Goal: Task Accomplishment & Management: Complete application form

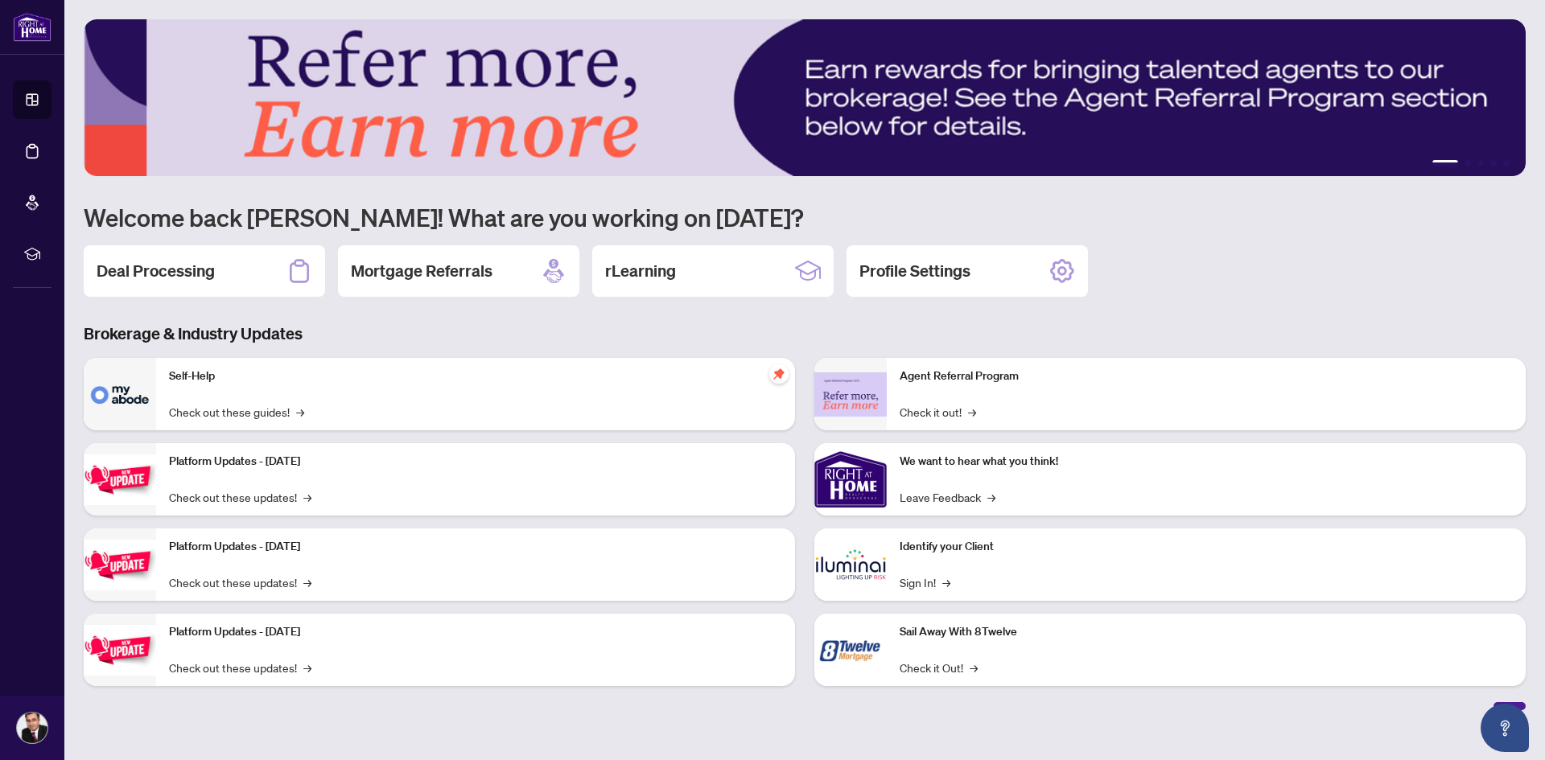
click at [216, 268] on div "Deal Processing" at bounding box center [204, 270] width 241 height 51
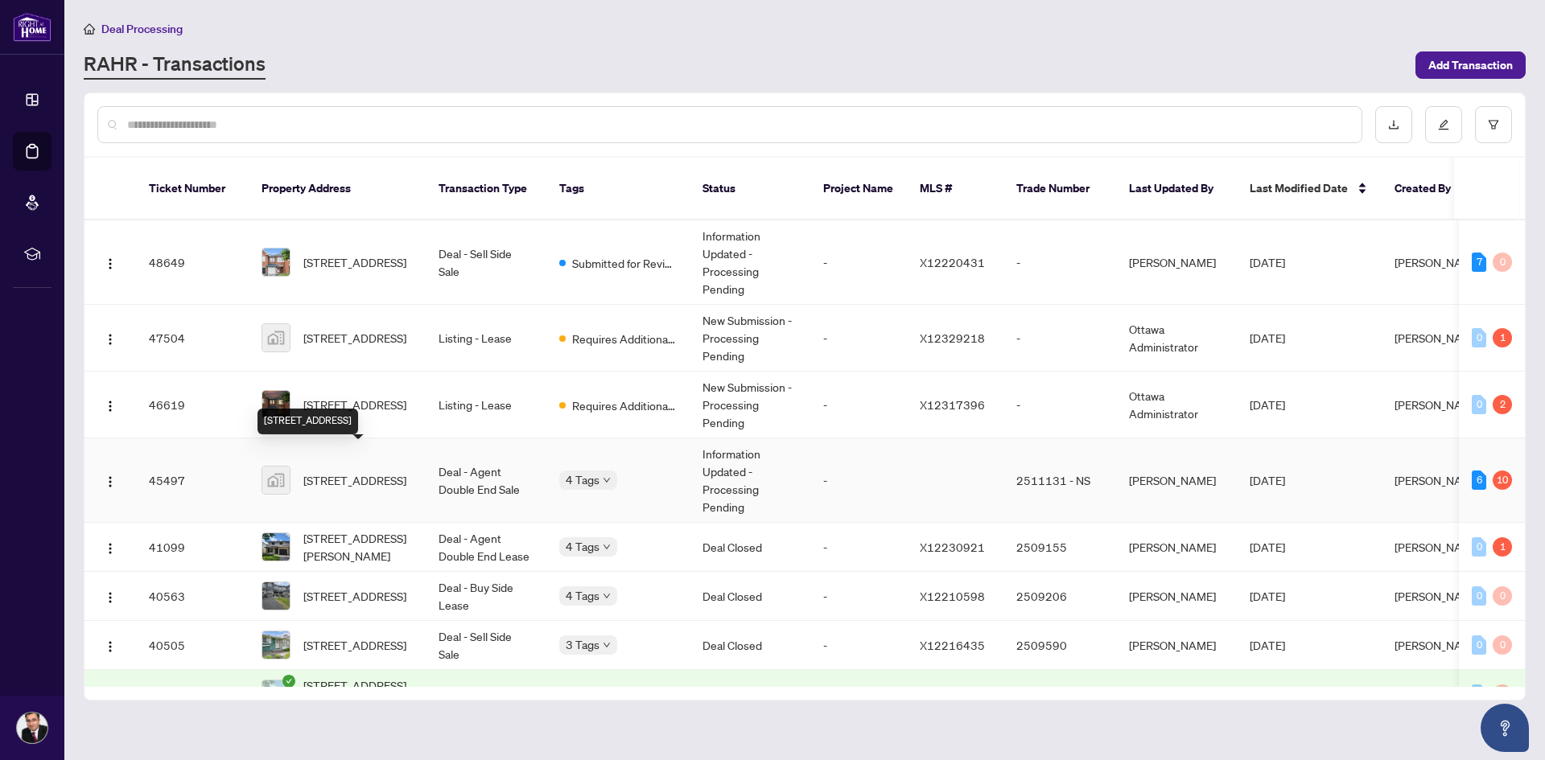
click at [377, 471] on span "[STREET_ADDRESS]" at bounding box center [354, 480] width 103 height 18
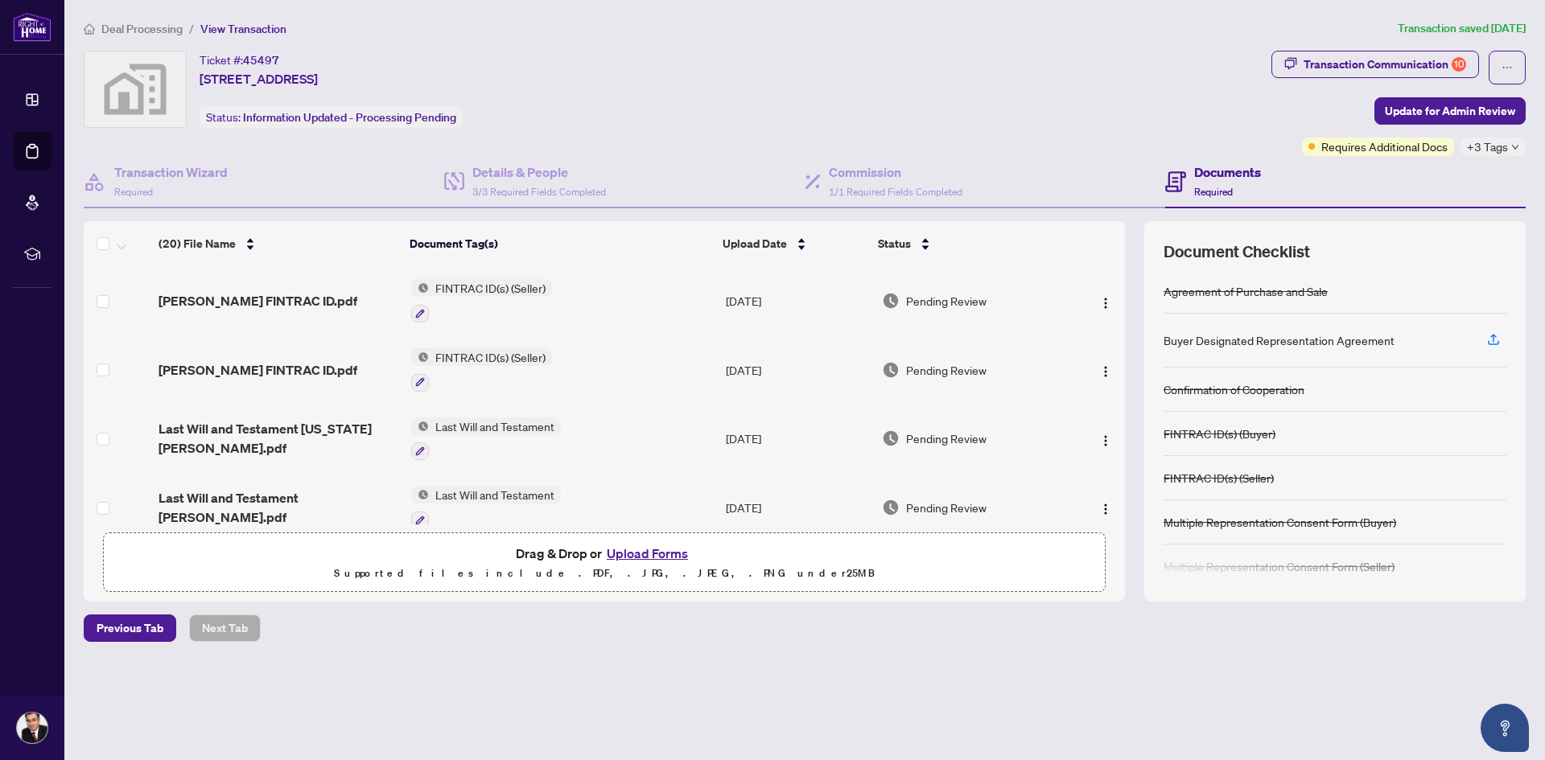
click at [1206, 181] on div "Documents Required" at bounding box center [1227, 182] width 67 height 38
click at [1183, 163] on span at bounding box center [1175, 182] width 21 height 38
click at [1219, 182] on div "Documents Required" at bounding box center [1227, 182] width 67 height 38
click at [850, 186] on span "1/1 Required Fields Completed" at bounding box center [896, 192] width 134 height 12
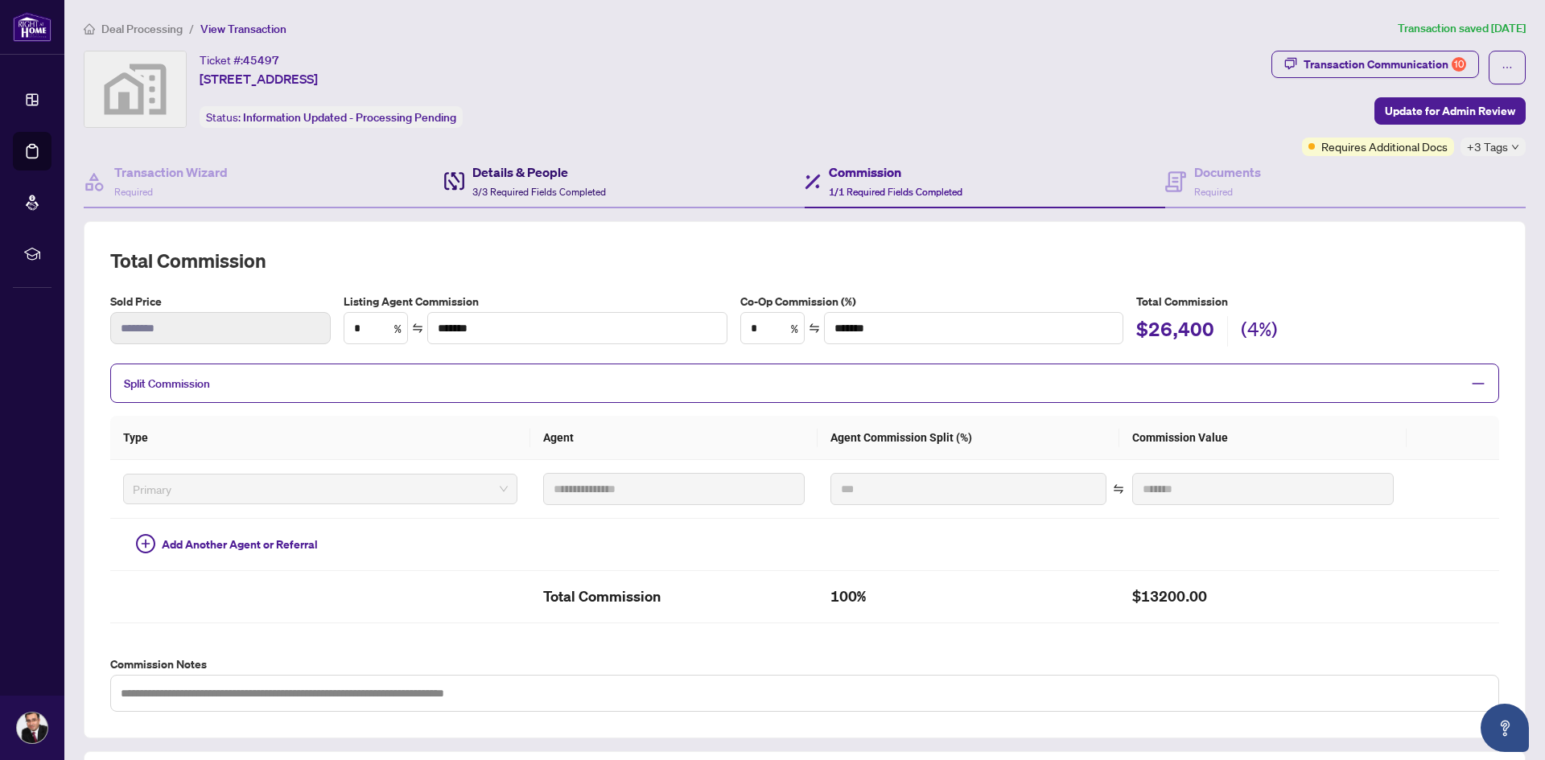
click at [484, 188] on span "3/3 Required Fields Completed" at bounding box center [539, 192] width 134 height 12
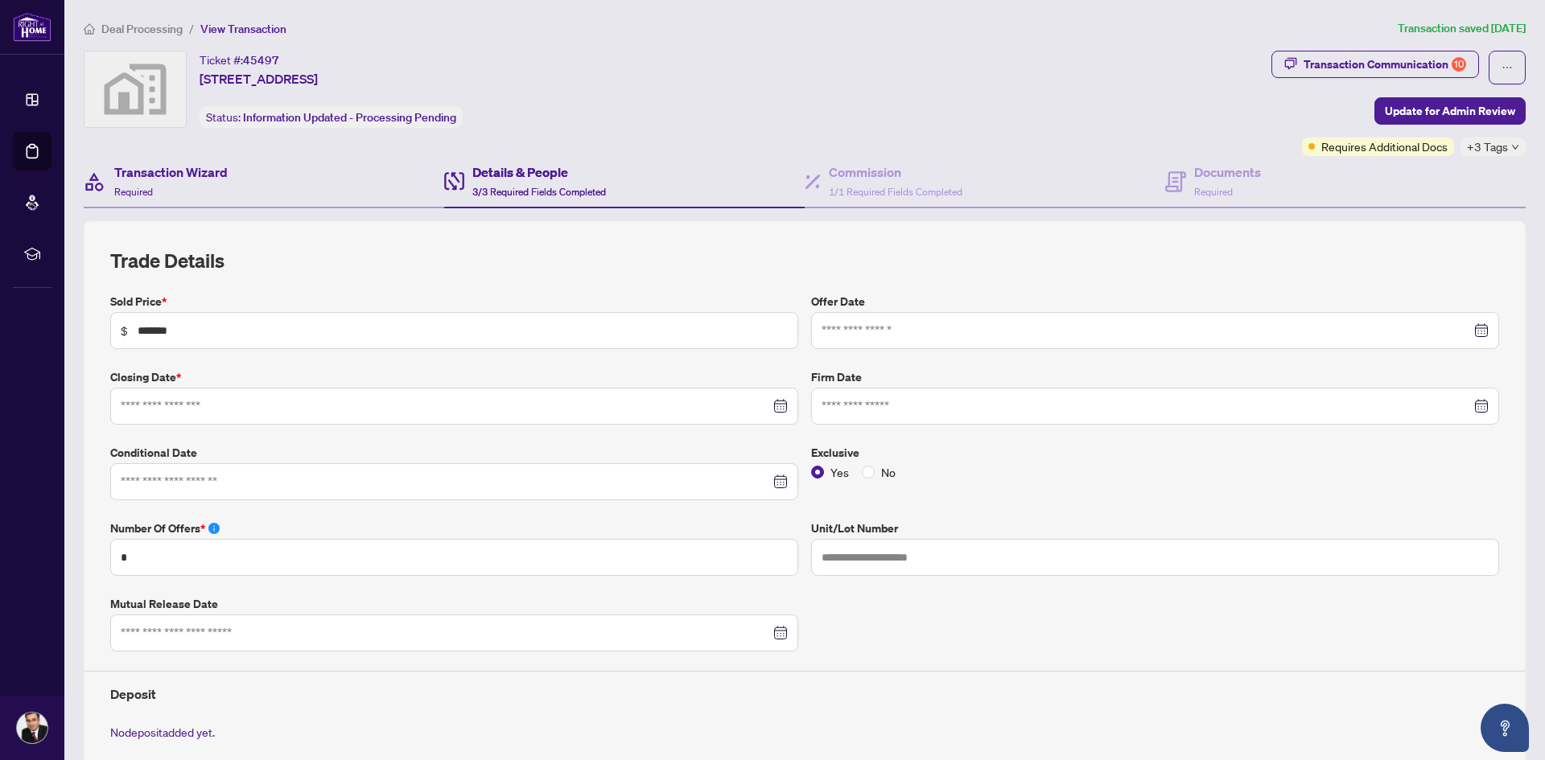
type input "**********"
click at [199, 183] on div "Transaction Wizard Required" at bounding box center [170, 182] width 113 height 38
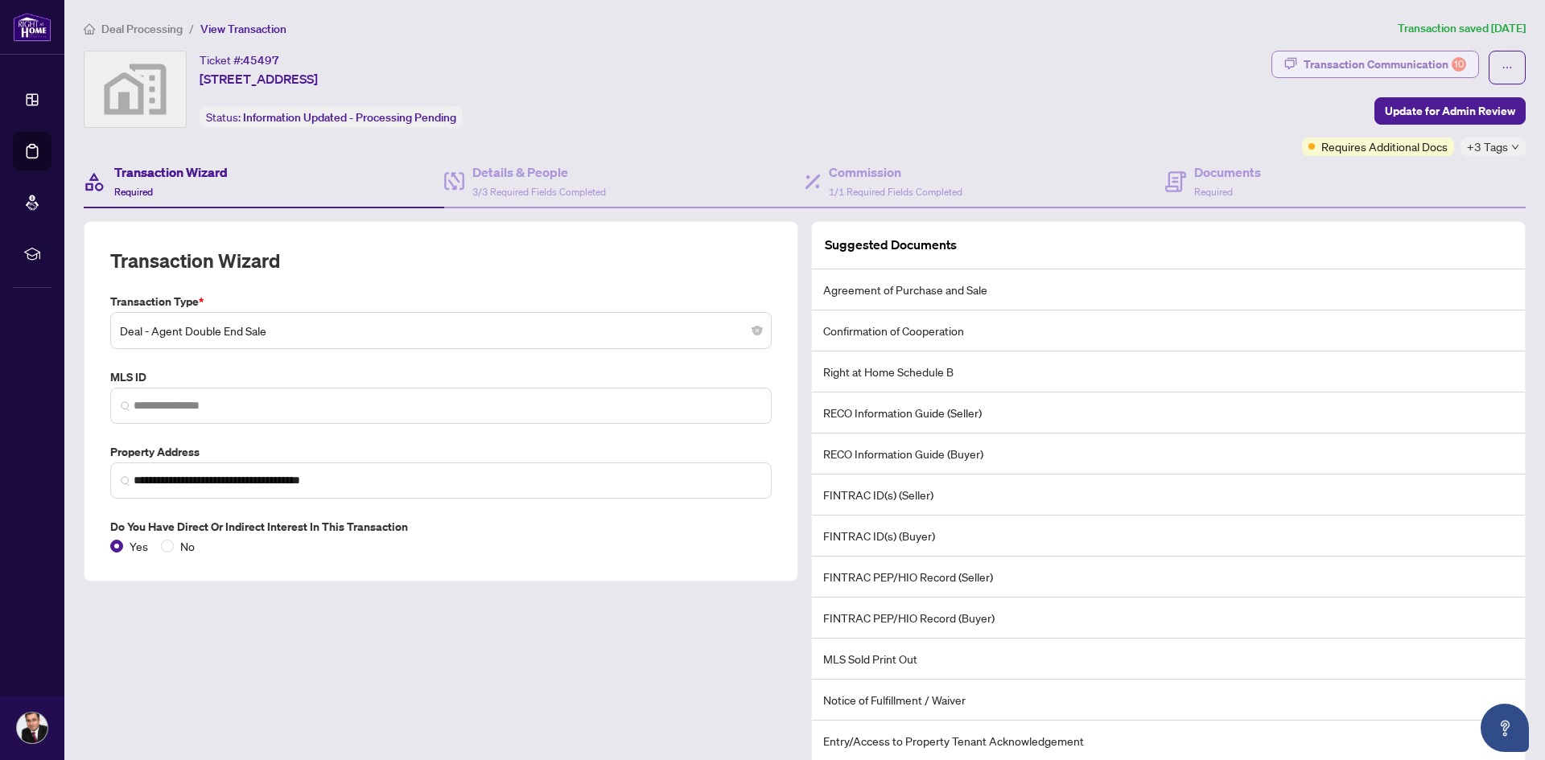
click at [1397, 59] on div "Transaction Communication 10" at bounding box center [1384, 64] width 163 height 26
type textarea "**********"
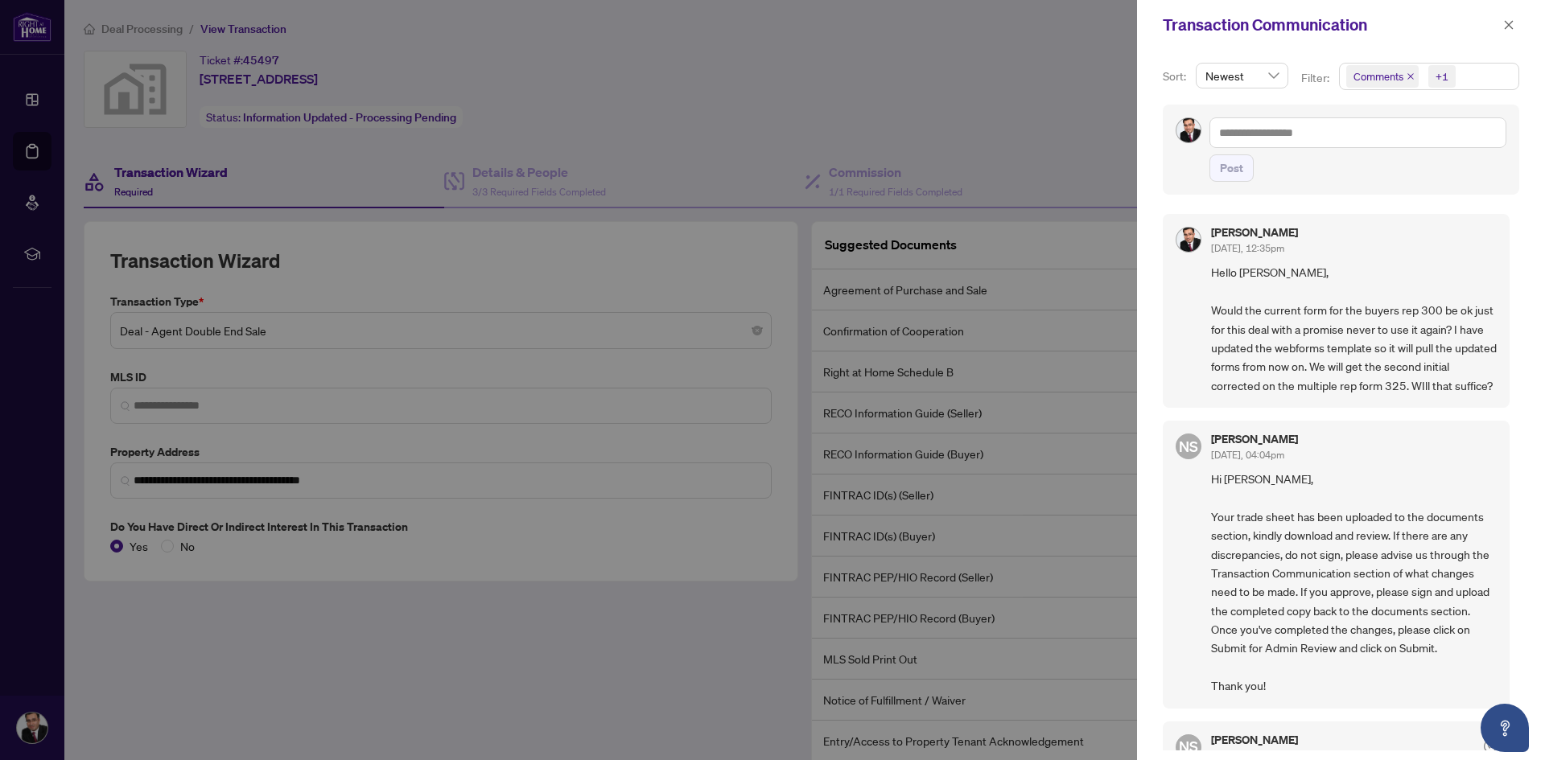
click at [1039, 118] on div at bounding box center [772, 380] width 1545 height 760
click at [1513, 22] on icon "close" at bounding box center [1508, 24] width 11 height 11
